Goal: Task Accomplishment & Management: Complete application form

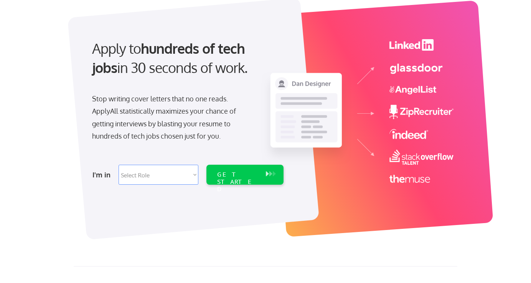
scroll to position [49, 0]
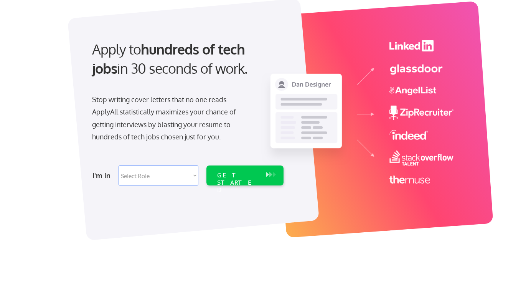
click at [186, 175] on select "Select Role Software Engineering Product Management Customer Success Sales UI/U…" at bounding box center [159, 175] width 80 height 20
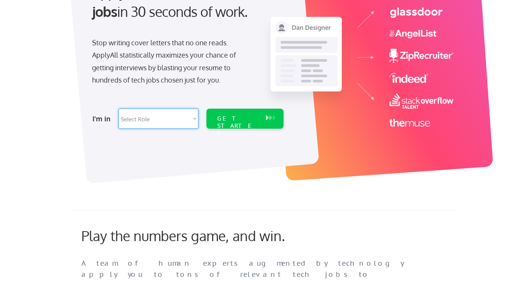
scroll to position [116, 0]
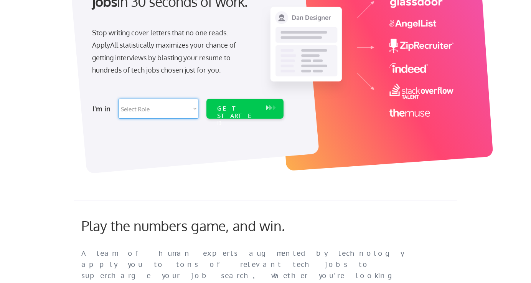
click at [192, 107] on select "Select Role Software Engineering Product Management Customer Success Sales UI/U…" at bounding box center [159, 109] width 80 height 20
select select ""tech_finance_biz_ops_cos""
click at [119, 99] on select "Select Role Software Engineering Product Management Customer Success Sales UI/U…" at bounding box center [159, 109] width 80 height 20
select select ""tech_finance_biz_ops_cos""
click at [252, 107] on div "GET STARTED" at bounding box center [237, 116] width 41 height 22
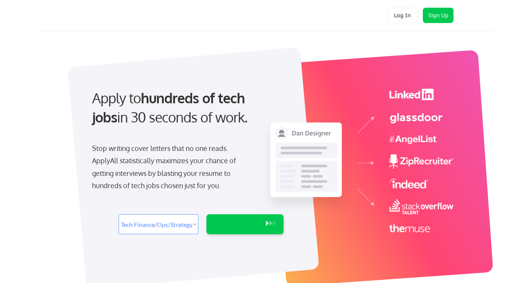
select select ""tech_finance_biz_ops_cos""
